Goal: Use online tool/utility: Use online tool/utility

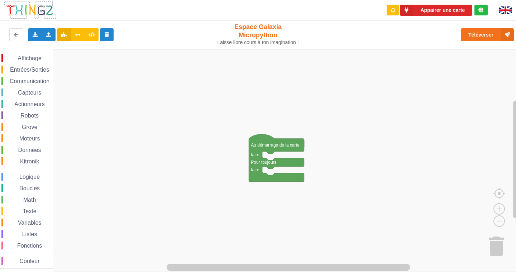
click at [29, 71] on span "Entrées/Sorties" at bounding box center [29, 70] width 41 height 6
click at [330, 98] on rect "Espace de travail de Blocky" at bounding box center [260, 160] width 521 height 223
click at [29, 79] on span "Communication" at bounding box center [30, 81] width 42 height 6
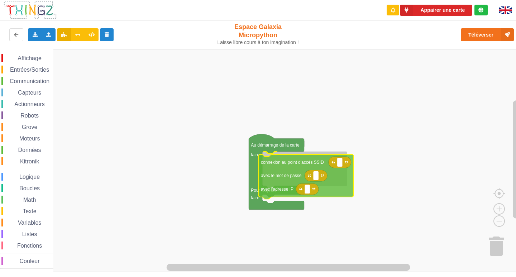
click at [293, 175] on div "Affichage Entrées/Sorties Communication Capteurs Actionneurs Robots Grove Moteu…" at bounding box center [260, 160] width 521 height 223
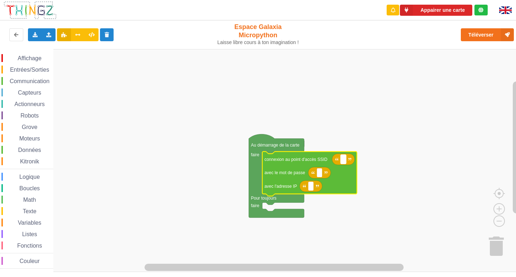
click at [343, 164] on rect "Espace de travail de Blocky" at bounding box center [343, 159] width 5 height 9
click at [32, 81] on span "Communication" at bounding box center [30, 81] width 42 height 6
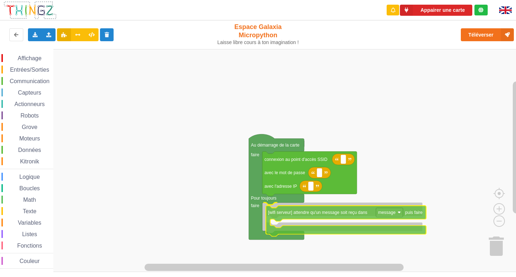
click at [332, 216] on div "Affichage Entrées/Sorties Communication Capteurs Actionneurs Robots Grove Moteu…" at bounding box center [260, 160] width 521 height 223
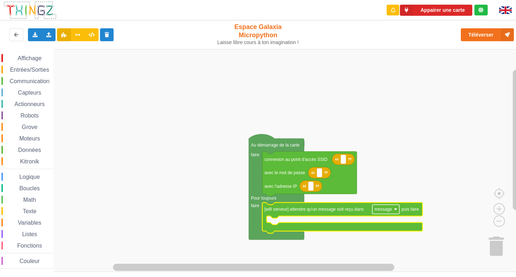
click at [396, 207] on rect "Espace de travail de Blocky" at bounding box center [385, 209] width 27 height 9
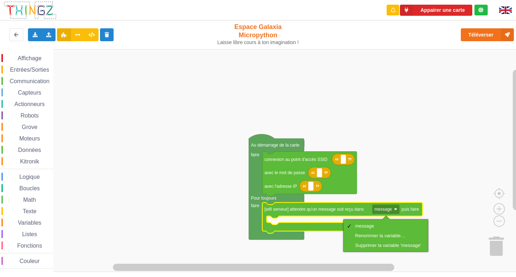
click at [399, 198] on rect "Espace de travail de Blocky" at bounding box center [260, 160] width 521 height 223
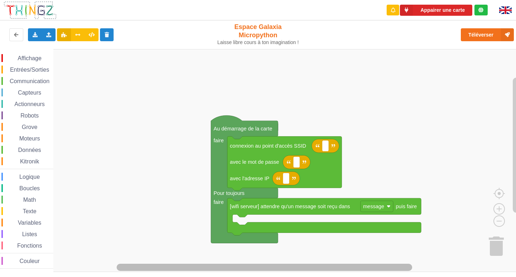
click at [316, 271] on g "Espace de travail de Blocky" at bounding box center [283, 267] width 458 height 9
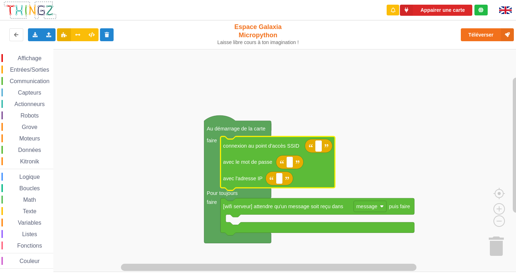
type input "n"
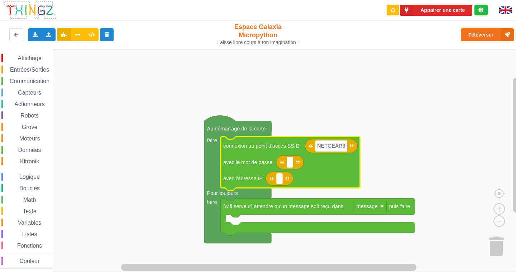
type input "NETGEAR38"
click at [286, 163] on icon "Espace de travail de Blocky" at bounding box center [290, 162] width 28 height 14
click at [291, 164] on rect "Espace de travail de Blocky" at bounding box center [290, 162] width 7 height 11
type input "J"
type input "joyoustuba995"
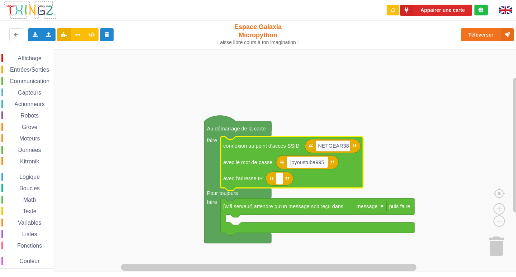
click at [282, 179] on rect "Espace de travail de Blocky" at bounding box center [279, 178] width 7 height 11
type input "10.0.0???"
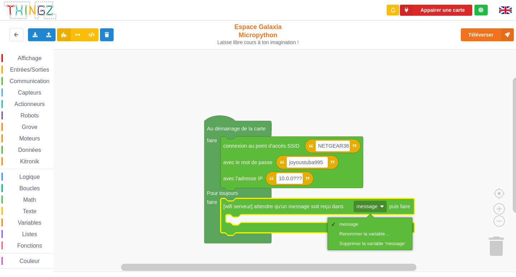
click at [385, 193] on rect "Espace de travail de Blocky" at bounding box center [260, 160] width 521 height 223
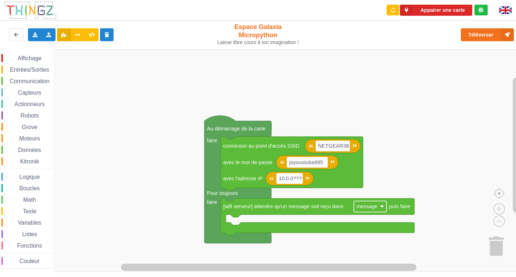
click at [382, 211] on rect "Espace de travail de Blocky" at bounding box center [369, 206] width 33 height 11
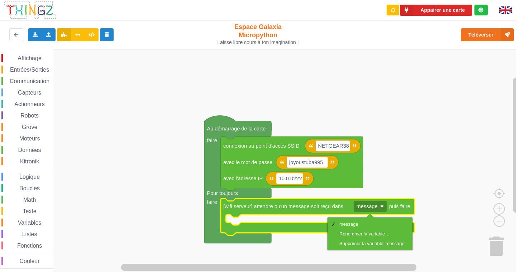
click at [385, 170] on rect "Espace de travail de Blocky" at bounding box center [260, 160] width 521 height 223
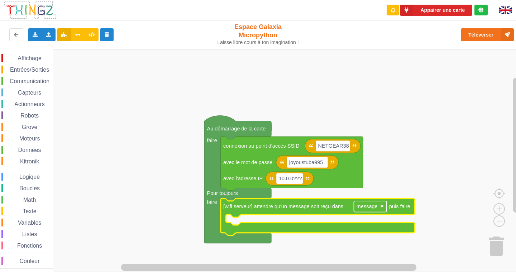
click at [380, 207] on image "Espace de travail de Blocky" at bounding box center [382, 207] width 4 height 4
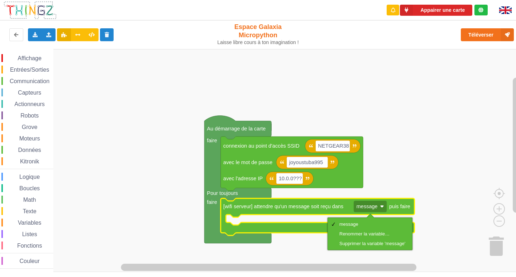
click at [304, 246] on rect "Espace de travail de Blocky" at bounding box center [260, 160] width 521 height 223
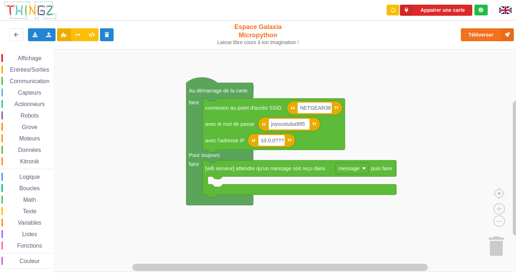
click at [114, 120] on div "Affichage Entrées/Sorties Communication Capteurs Actionneurs Robots Grove Moteu…" at bounding box center [260, 160] width 521 height 223
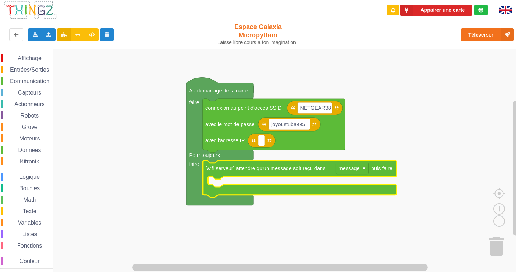
click at [353, 169] on text "message" at bounding box center [348, 168] width 21 height 6
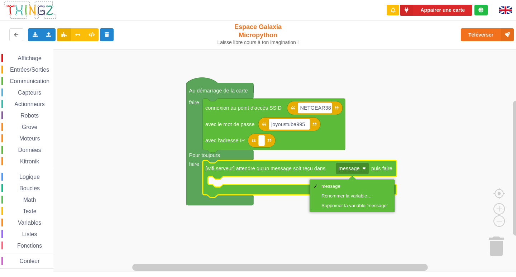
click at [105, 205] on rect "Espace de travail de Blocky" at bounding box center [260, 160] width 521 height 223
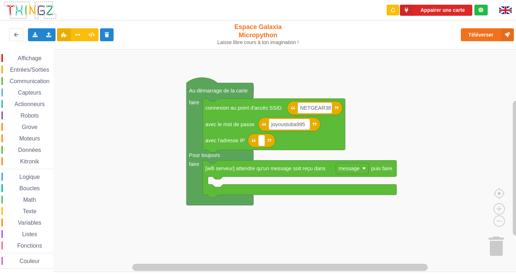
click at [35, 68] on span "Entrées/Sorties" at bounding box center [29, 70] width 41 height 6
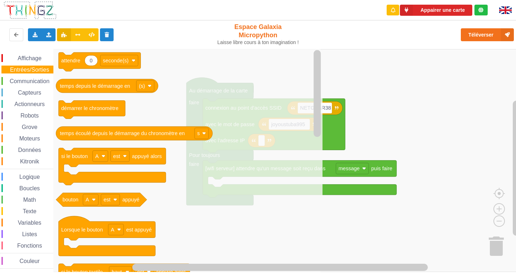
click at [35, 68] on span "Entrées/Sorties" at bounding box center [29, 70] width 41 height 6
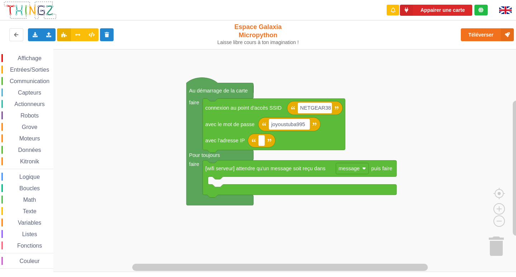
click at [36, 58] on span "Affichage" at bounding box center [29, 58] width 26 height 6
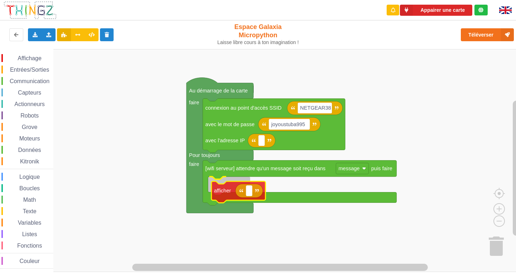
click at [221, 193] on div "Affichage Entrées/Sorties Communication Capteurs Actionneurs Robots Grove Moteu…" at bounding box center [260, 160] width 521 height 223
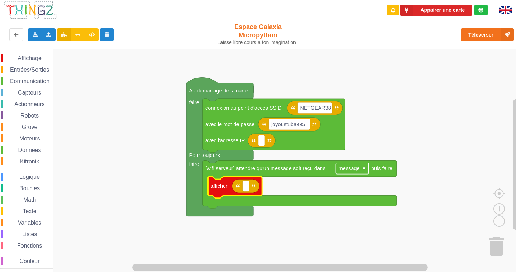
click at [356, 171] on text "message" at bounding box center [348, 168] width 21 height 6
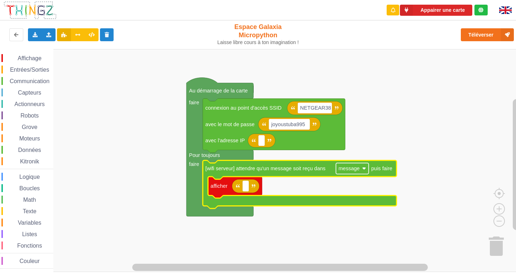
click at [354, 168] on text "message" at bounding box center [348, 168] width 21 height 6
click at [33, 82] on span "Communication" at bounding box center [30, 81] width 42 height 6
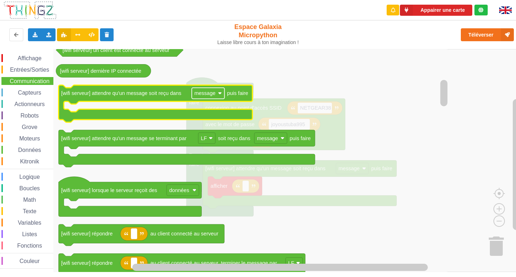
click at [221, 94] on image "Espace de travail de Blocky" at bounding box center [220, 93] width 4 height 4
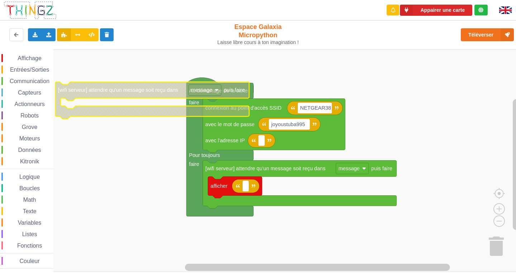
click at [217, 93] on rect "Espace de travail de Blocky" at bounding box center [204, 90] width 33 height 11
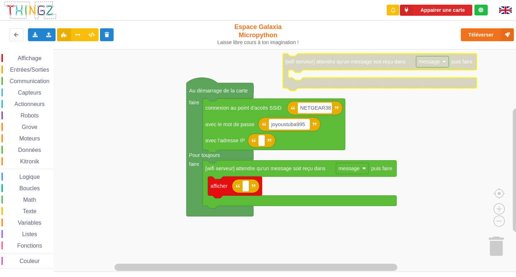
click at [159, 137] on rect "Espace de travail de Blocky" at bounding box center [260, 160] width 521 height 223
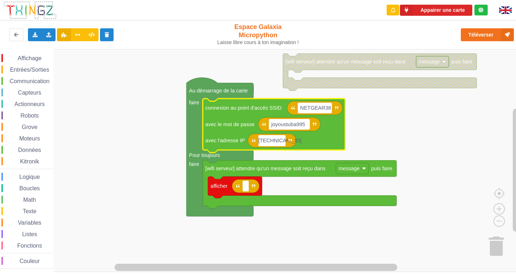
type input "[TECHNICAL_ID]"
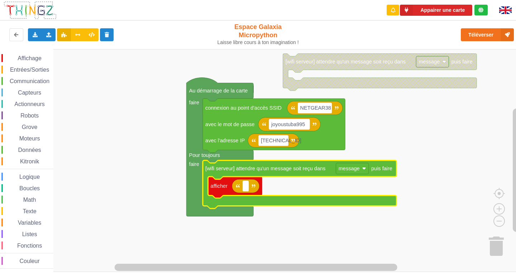
click at [393, 114] on rect "Espace de travail de Blocky" at bounding box center [260, 160] width 521 height 223
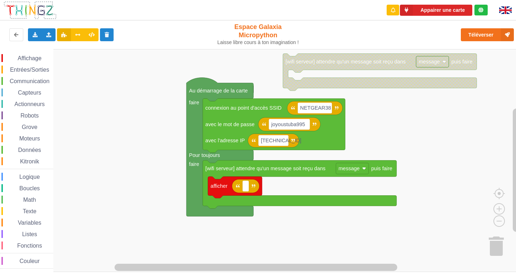
click at [30, 58] on span "Affichage" at bounding box center [29, 58] width 26 height 6
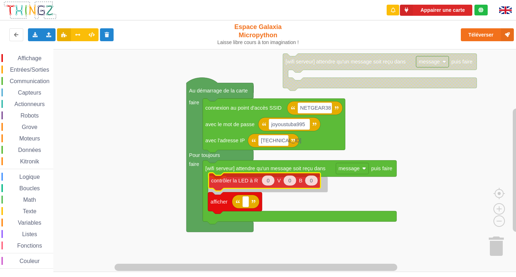
click at [229, 182] on div "Affichage Entrées/Sorties Communication Capteurs Actionneurs Robots Grove Moteu…" at bounding box center [260, 160] width 521 height 223
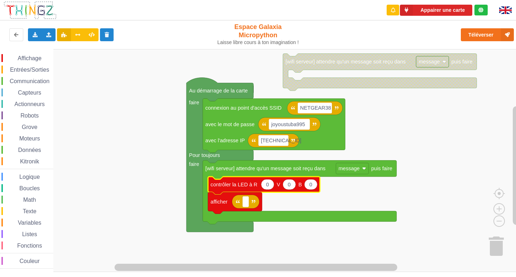
click at [295, 188] on icon "Espace de travail de Blocky" at bounding box center [264, 186] width 112 height 18
click at [290, 187] on text "0" at bounding box center [289, 185] width 3 height 6
type input "100"
click at [31, 67] on span "Entrées/Sorties" at bounding box center [29, 70] width 41 height 6
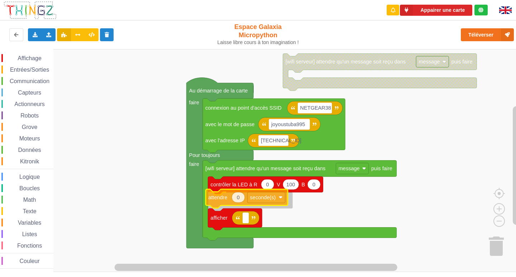
click at [228, 199] on div "Affichage Entrées/Sorties Communication Capteurs Actionneurs Robots Grove Moteu…" at bounding box center [260, 160] width 521 height 223
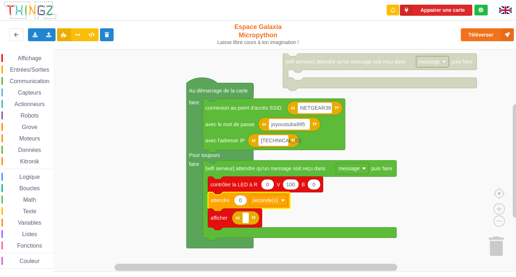
click at [245, 205] on icon "Espace de travail de Blocky" at bounding box center [249, 201] width 82 height 19
click at [241, 201] on text "0" at bounding box center [240, 200] width 3 height 6
type input "2"
click at [282, 203] on rect "Espace de travail de Blocky" at bounding box center [269, 200] width 38 height 11
click at [301, 211] on rect "Espace de travail de Blocky" at bounding box center [260, 160] width 521 height 223
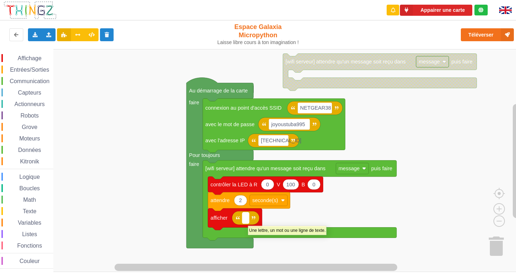
click at [245, 221] on text "Espace de travail de Blocky" at bounding box center [245, 218] width 1 height 6
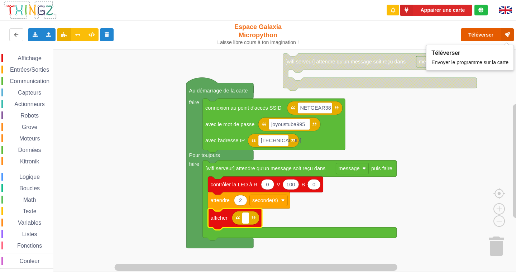
click at [490, 32] on button "Téléverser" at bounding box center [487, 34] width 53 height 13
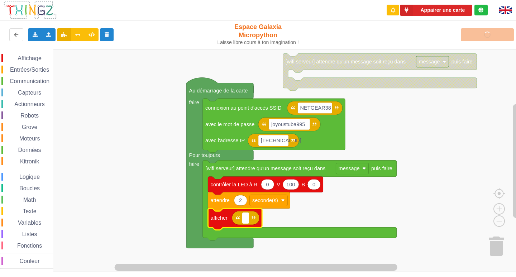
click at [244, 216] on input at bounding box center [245, 217] width 7 height 11
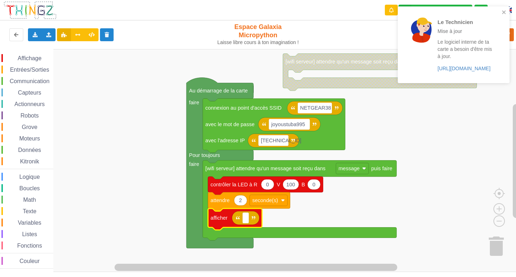
click at [30, 211] on span "Texte" at bounding box center [29, 211] width 16 height 6
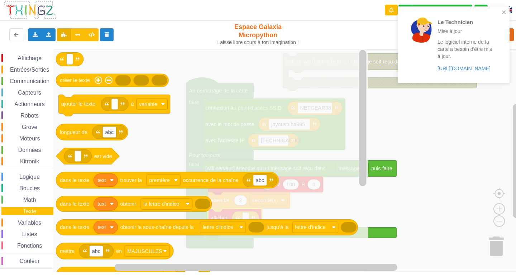
click at [29, 221] on span "Variables" at bounding box center [30, 223] width 26 height 6
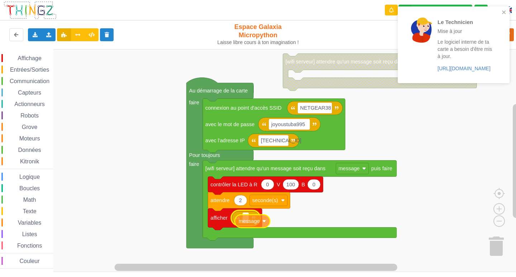
click at [243, 222] on div "Affichage Entrées/Sorties Communication Capteurs Actionneurs Robots Grove Moteu…" at bounding box center [260, 160] width 521 height 223
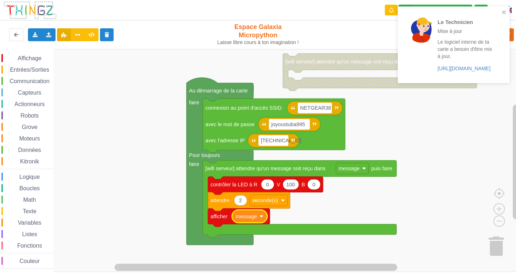
click at [442, 206] on rect "Espace de travail de Blocky" at bounding box center [260, 160] width 521 height 223
click at [472, 138] on rect "Espace de travail de Blocky" at bounding box center [260, 160] width 521 height 223
click at [417, 140] on rect "Espace de travail de Blocky" at bounding box center [260, 160] width 521 height 223
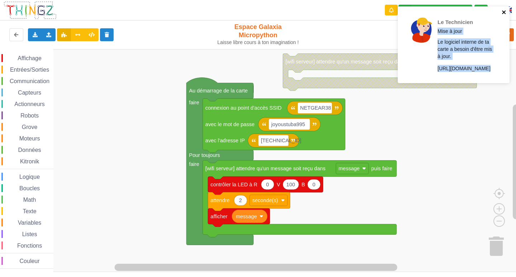
click at [501, 10] on div "Le Technicien Mise à jour Le logiciel interne de ta carte a besoin d'être mis à…" at bounding box center [450, 44] width 101 height 71
click at [505, 9] on icon "close" at bounding box center [503, 12] width 5 height 6
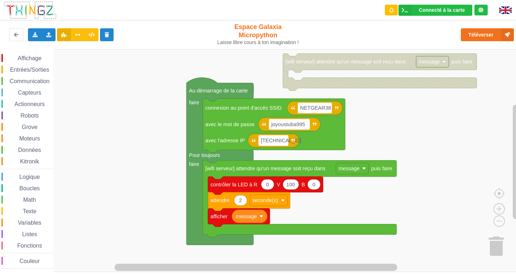
click at [388, 142] on rect "Espace de travail de Blocky" at bounding box center [260, 160] width 521 height 223
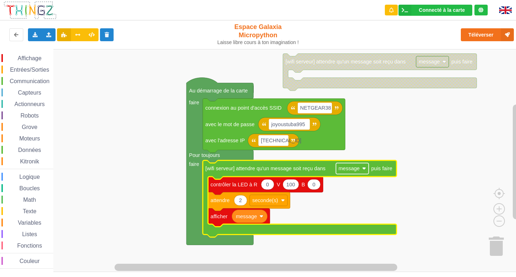
click at [363, 169] on image "Espace de travail de Blocky" at bounding box center [364, 169] width 4 height 4
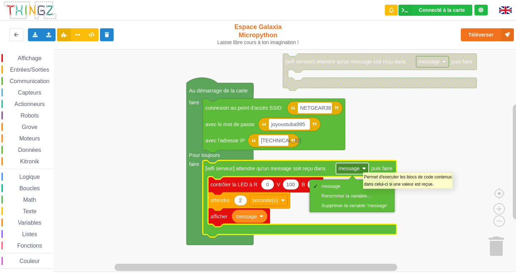
click at [363, 169] on image "Espace de travail de Blocky" at bounding box center [364, 169] width 4 height 4
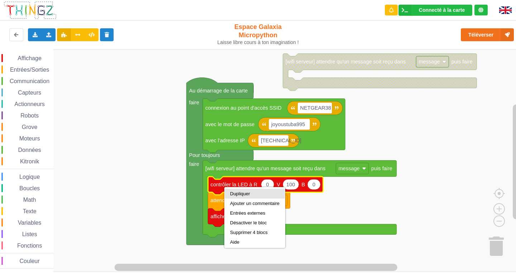
click at [246, 193] on div "Dupliquer" at bounding box center [254, 193] width 49 height 5
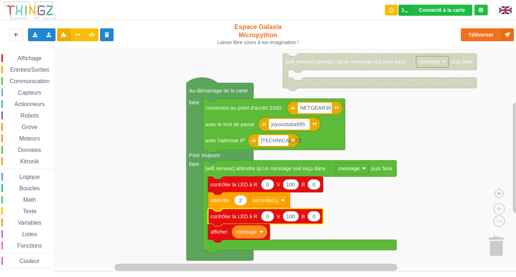
click at [290, 217] on text "100" at bounding box center [290, 216] width 9 height 6
type input "0"
click at [355, 215] on rect "Espace de travail de Blocky" at bounding box center [260, 160] width 521 height 223
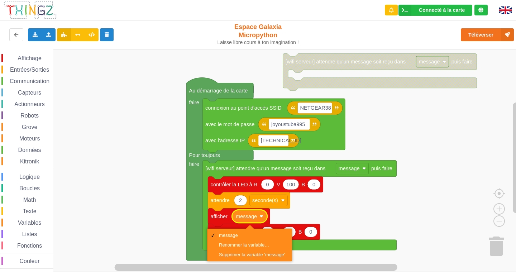
click at [262, 217] on image "Espace de travail de Blocky" at bounding box center [261, 216] width 4 height 4
click at [347, 167] on text "message" at bounding box center [348, 168] width 21 height 6
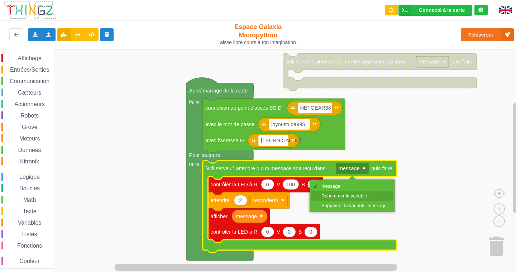
click at [348, 194] on div "Renommer la variable…" at bounding box center [354, 195] width 66 height 5
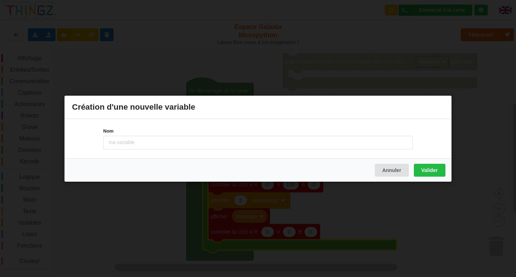
click at [155, 136] on input at bounding box center [257, 142] width 309 height 14
type input "TEXTE"
click at [439, 174] on button "Valider" at bounding box center [430, 169] width 32 height 13
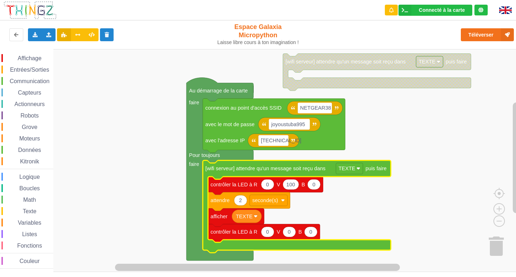
click at [397, 207] on rect "Espace de travail de Blocky" at bounding box center [260, 160] width 521 height 223
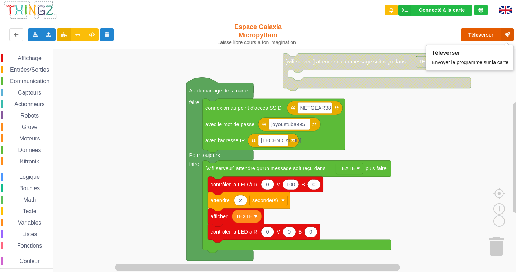
click at [484, 37] on button "Téléverser" at bounding box center [487, 34] width 53 height 13
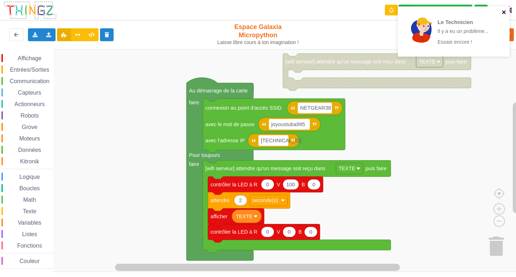
click at [502, 12] on icon "close" at bounding box center [503, 12] width 5 height 6
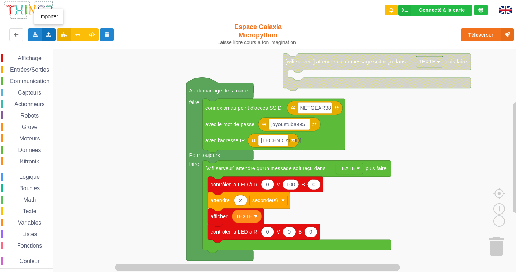
click at [44, 34] on div "Importer un assemblage de blocs Importer du code Python" at bounding box center [49, 34] width 14 height 13
click at [83, 52] on div "Importer un assemblage de blocs" at bounding box center [94, 48] width 96 height 13
click at [40, 39] on div "Exporter l'assemblage de blocs Exporter l'assemblage de blocs au format Python" at bounding box center [35, 34] width 14 height 13
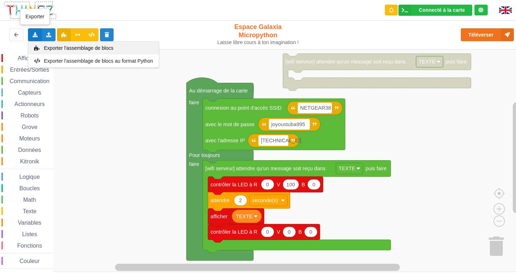
click at [61, 48] on span "Exporter l'assemblage de blocs" at bounding box center [78, 48] width 69 height 6
